Goal: Task Accomplishment & Management: Manage account settings

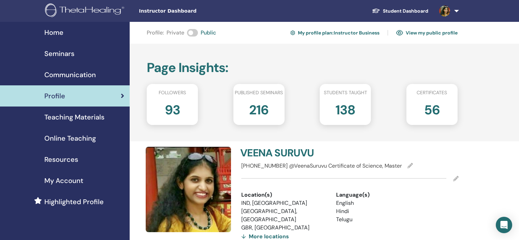
click at [85, 51] on div "Seminars" at bounding box center [64, 53] width 119 height 10
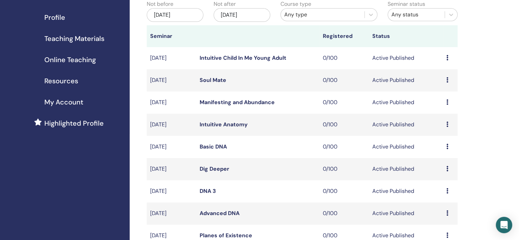
scroll to position [205, 0]
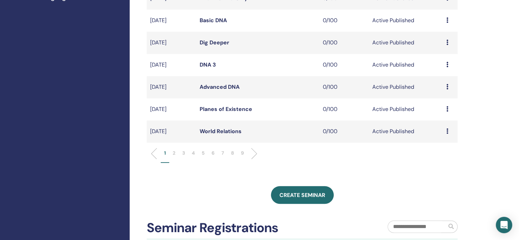
click at [215, 152] on li "6" at bounding box center [213, 155] width 10 height 13
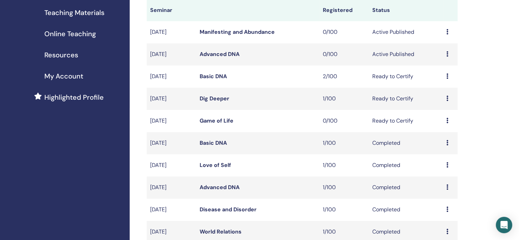
scroll to position [170, 0]
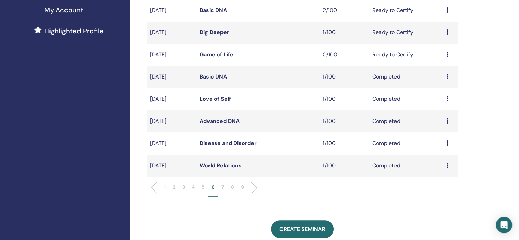
click at [446, 144] on icon at bounding box center [447, 142] width 2 height 5
click at [440, 160] on link "Attendees" at bounding box center [441, 159] width 26 height 7
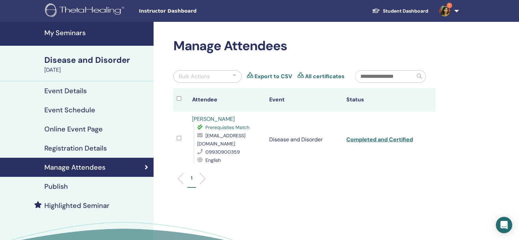
click at [214, 121] on link "[PERSON_NAME]" at bounding box center [213, 118] width 43 height 7
click at [456, 11] on link "1" at bounding box center [447, 11] width 28 height 22
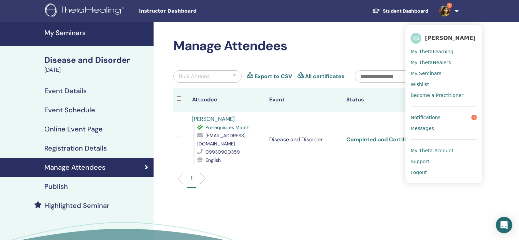
click at [208, 118] on link "pooja shah" at bounding box center [213, 118] width 43 height 7
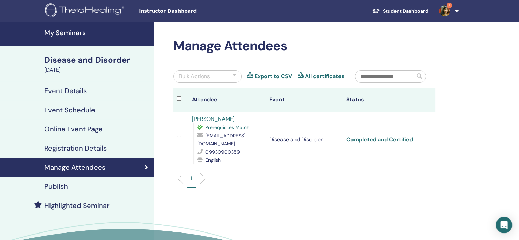
click at [77, 31] on h4 "My Seminars" at bounding box center [96, 33] width 105 height 8
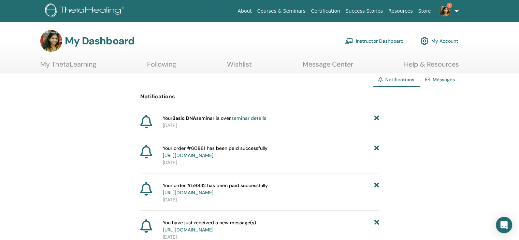
click at [375, 116] on icon at bounding box center [376, 118] width 5 height 7
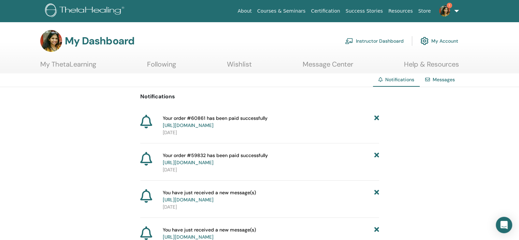
click at [452, 12] on span "1" at bounding box center [444, 10] width 16 height 5
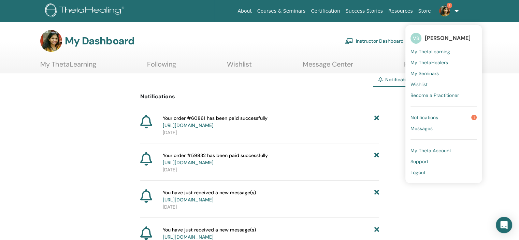
click at [307, 13] on link "Courses & Seminars" at bounding box center [281, 11] width 54 height 13
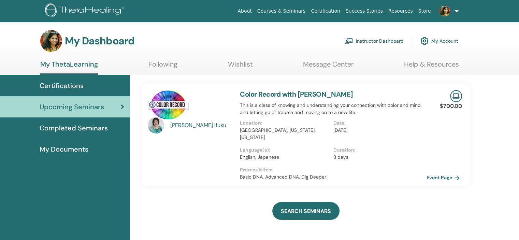
click at [359, 39] on link "Instructor Dashboard" at bounding box center [374, 40] width 59 height 15
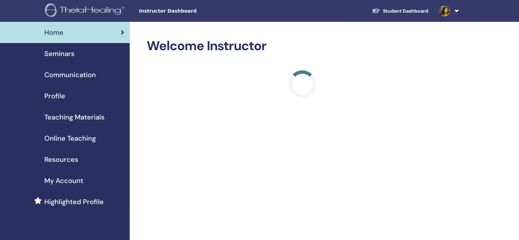
click at [73, 54] on span "Seminars" at bounding box center [59, 53] width 30 height 10
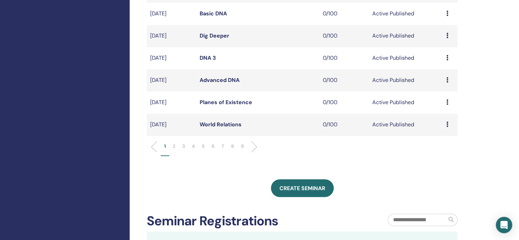
scroll to position [239, 0]
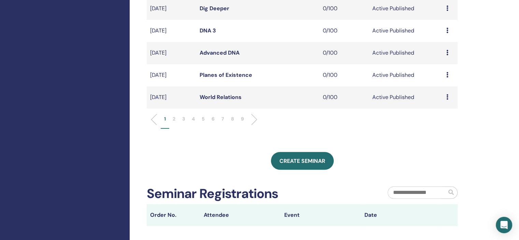
click at [212, 118] on p "6" at bounding box center [212, 118] width 3 height 7
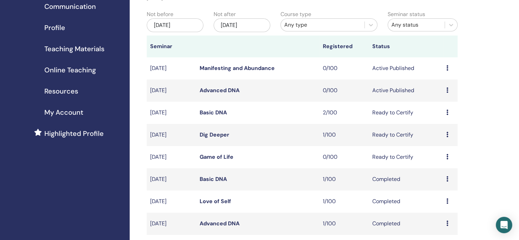
scroll to position [68, 0]
click at [446, 68] on icon at bounding box center [447, 67] width 2 height 5
click at [433, 83] on link "Edit" at bounding box center [433, 83] width 10 height 7
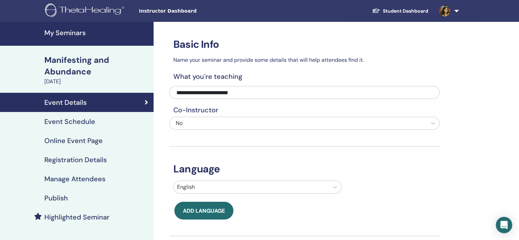
click at [109, 120] on div "Event Schedule" at bounding box center [76, 121] width 143 height 8
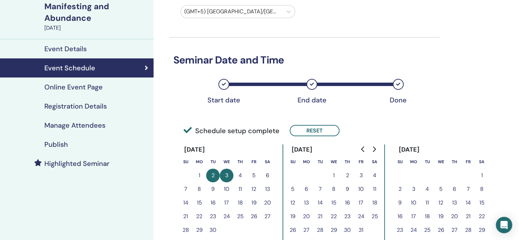
scroll to position [68, 0]
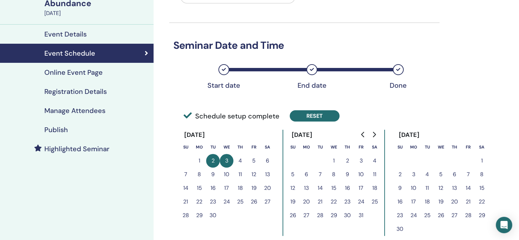
click at [324, 117] on button "Reset" at bounding box center [314, 115] width 50 height 11
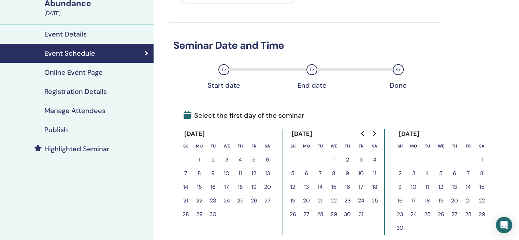
drag, startPoint x: 196, startPoint y: 155, endPoint x: 206, endPoint y: 156, distance: 10.6
click at [196, 155] on button "1" at bounding box center [199, 160] width 14 height 14
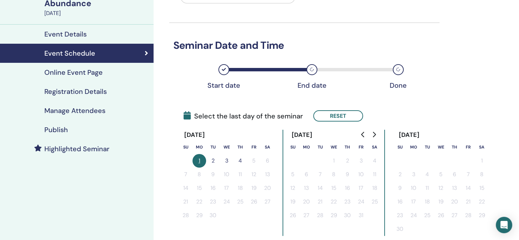
click at [207, 156] on button "2" at bounding box center [213, 161] width 14 height 14
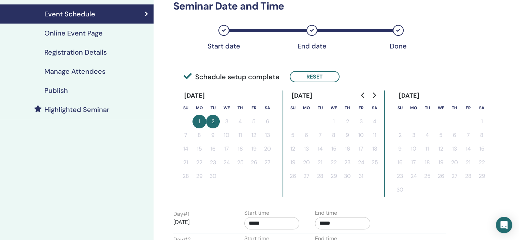
scroll to position [205, 0]
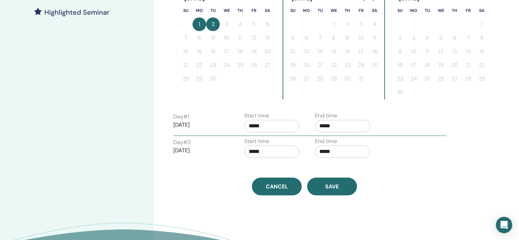
click at [282, 122] on input "*****" at bounding box center [271, 126] width 55 height 12
drag, startPoint x: 277, startPoint y: 137, endPoint x: 348, endPoint y: 122, distance: 73.0
click at [277, 137] on span "▲" at bounding box center [279, 143] width 14 height 14
type input "*****"
click at [348, 122] on input "*****" at bounding box center [342, 126] width 55 height 12
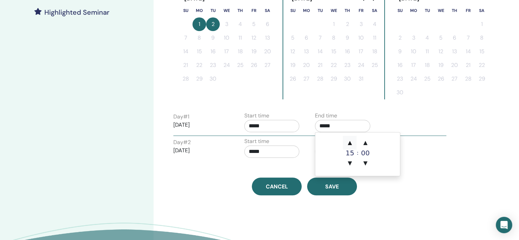
drag, startPoint x: 357, startPoint y: 139, endPoint x: 352, endPoint y: 137, distance: 5.7
click at [355, 139] on div "▲ 15 ▼ : ▲ 00 ▼" at bounding box center [357, 153] width 29 height 34
click at [351, 135] on td "▲ 15 ▼ : ▲ 00 ▼" at bounding box center [357, 153] width 85 height 43
click at [351, 140] on span "▲" at bounding box center [350, 143] width 14 height 14
type input "*****"
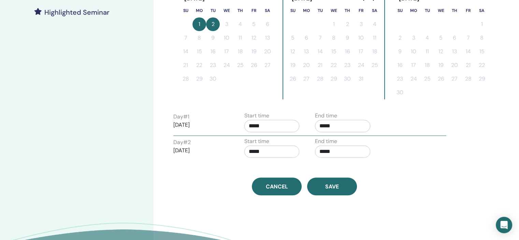
drag, startPoint x: 421, startPoint y: 125, endPoint x: 297, endPoint y: 158, distance: 128.3
click at [421, 125] on div "Day # 1 2025/09/01 Start time ***** End time *****" at bounding box center [309, 123] width 283 height 24
click at [248, 167] on div "Time Zone (GMT+5) Asia/Kolkata Seminar Date and Time Start date End date Done S…" at bounding box center [304, 6] width 270 height 378
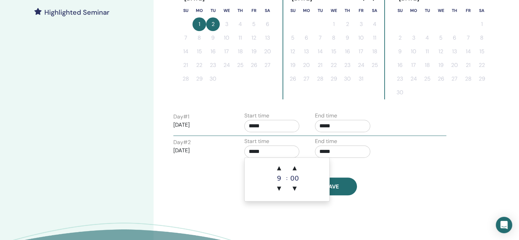
click at [269, 152] on input "*****" at bounding box center [271, 151] width 55 height 12
drag, startPoint x: 277, startPoint y: 165, endPoint x: 284, endPoint y: 162, distance: 7.8
click at [278, 165] on span "▲" at bounding box center [279, 168] width 14 height 14
type input "*****"
click at [346, 150] on input "*****" at bounding box center [342, 151] width 55 height 12
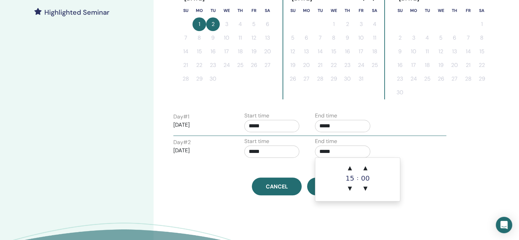
click at [349, 159] on td "▲ 15 ▼ : ▲ 00 ▼" at bounding box center [357, 179] width 85 height 43
click at [350, 162] on span "▲" at bounding box center [350, 168] width 14 height 14
type input "*****"
click at [412, 147] on div "Day # 2 2025/09/02 Start time ***** End time *****" at bounding box center [309, 149] width 283 height 24
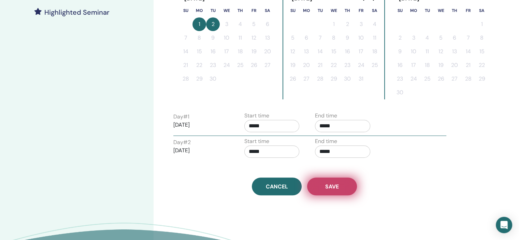
click at [336, 187] on span "Save" at bounding box center [332, 186] width 14 height 7
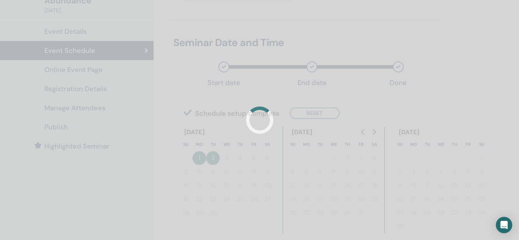
scroll to position [0, 0]
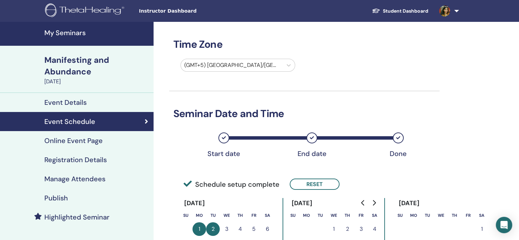
click at [110, 163] on div "Registration Details" at bounding box center [76, 159] width 143 height 8
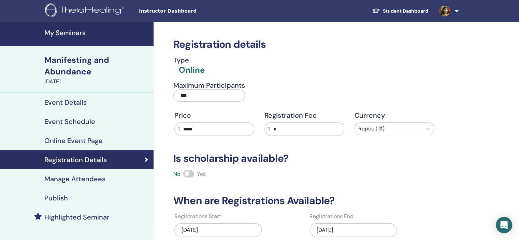
click at [363, 232] on div "[DATE]" at bounding box center [352, 230] width 87 height 14
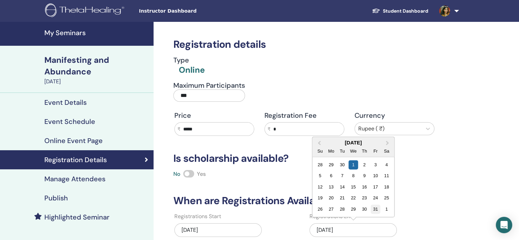
click at [373, 206] on div "31" at bounding box center [375, 208] width 9 height 9
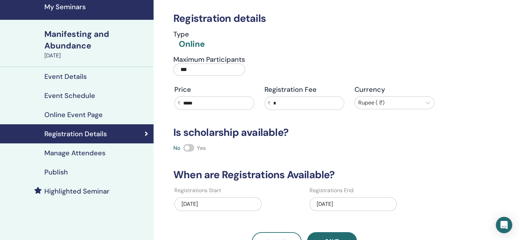
scroll to position [68, 0]
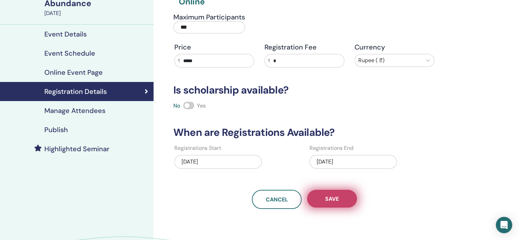
click at [343, 198] on button "Save" at bounding box center [332, 199] width 50 height 18
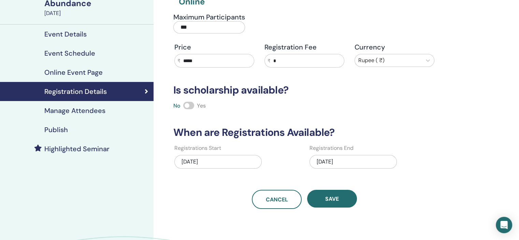
click at [89, 136] on link "Publish" at bounding box center [76, 129] width 153 height 19
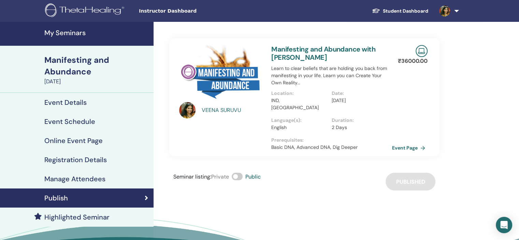
click at [69, 33] on h4 "My Seminars" at bounding box center [96, 33] width 105 height 8
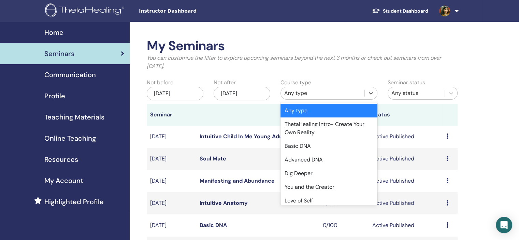
click at [338, 93] on div "Any type" at bounding box center [322, 93] width 77 height 8
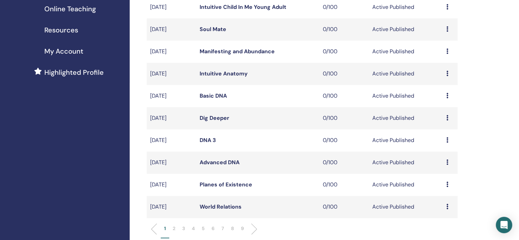
scroll to position [136, 0]
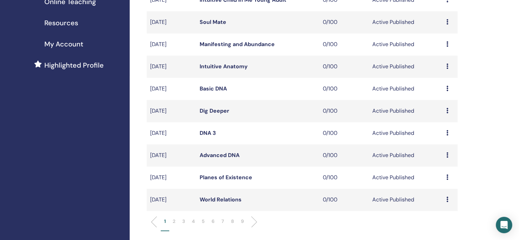
click at [218, 220] on li "7" at bounding box center [223, 224] width 10 height 13
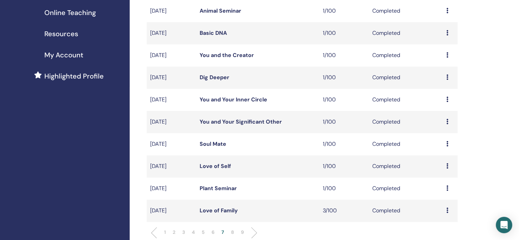
scroll to position [205, 0]
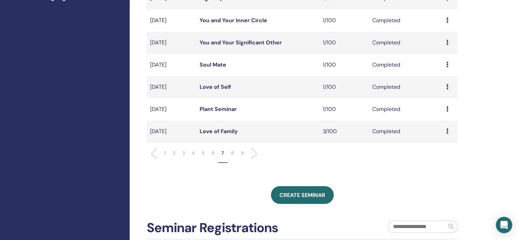
click at [242, 155] on p "9" at bounding box center [242, 152] width 3 height 7
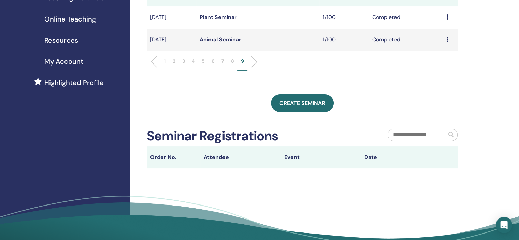
scroll to position [34, 0]
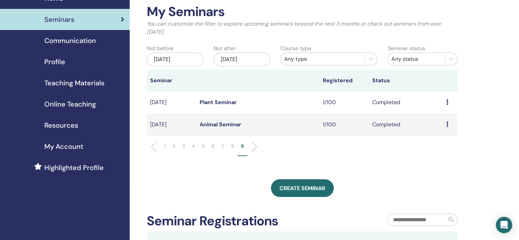
click at [230, 144] on li "8" at bounding box center [232, 149] width 10 height 13
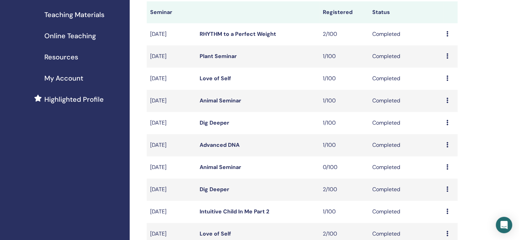
scroll to position [136, 0]
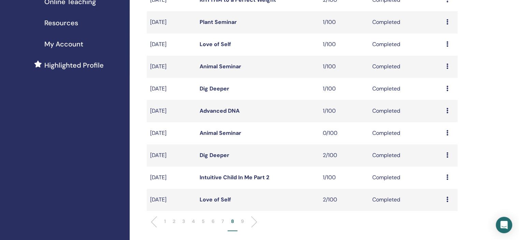
click at [219, 219] on li "7" at bounding box center [223, 224] width 10 height 13
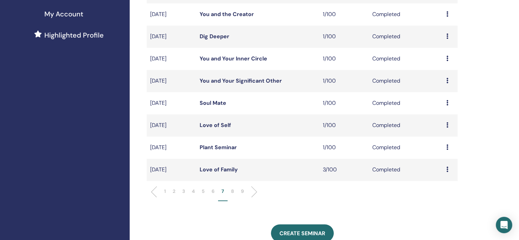
scroll to position [170, 0]
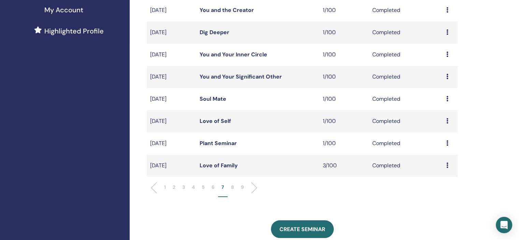
click at [214, 185] on p "6" at bounding box center [212, 186] width 3 height 7
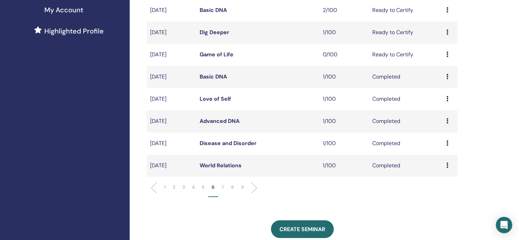
scroll to position [102, 0]
